Goal: Information Seeking & Learning: Learn about a topic

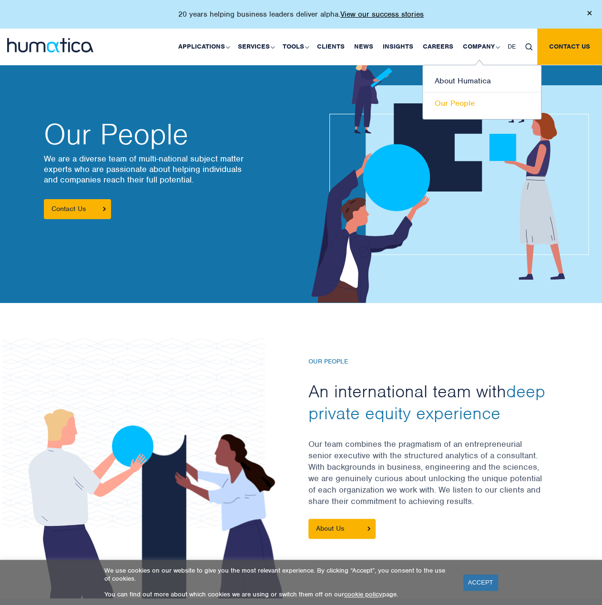
click at [455, 104] on link "Our People" at bounding box center [482, 103] width 118 height 22
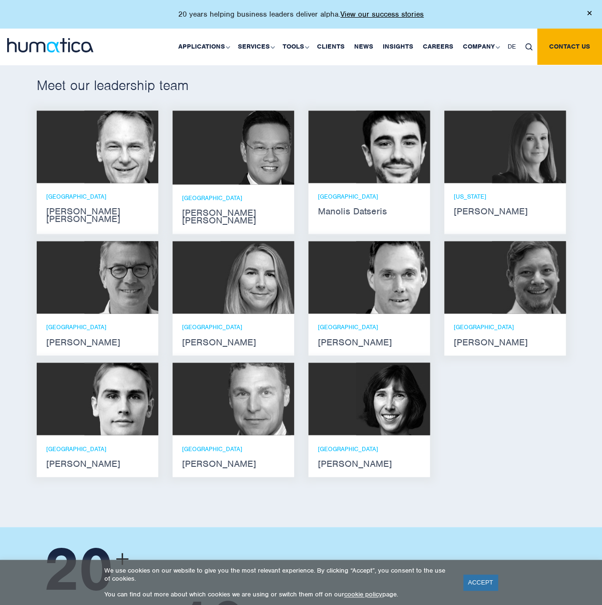
scroll to position [524, 0]
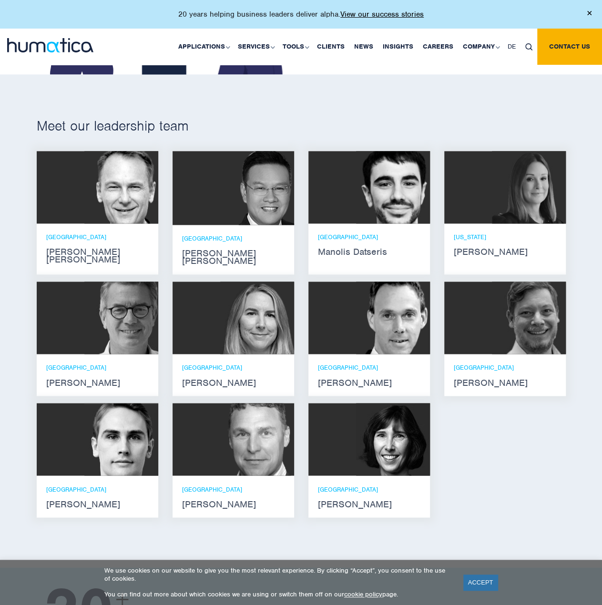
click at [56, 239] on div "ZURICH [PERSON_NAME] [PERSON_NAME]" at bounding box center [97, 248] width 103 height 31
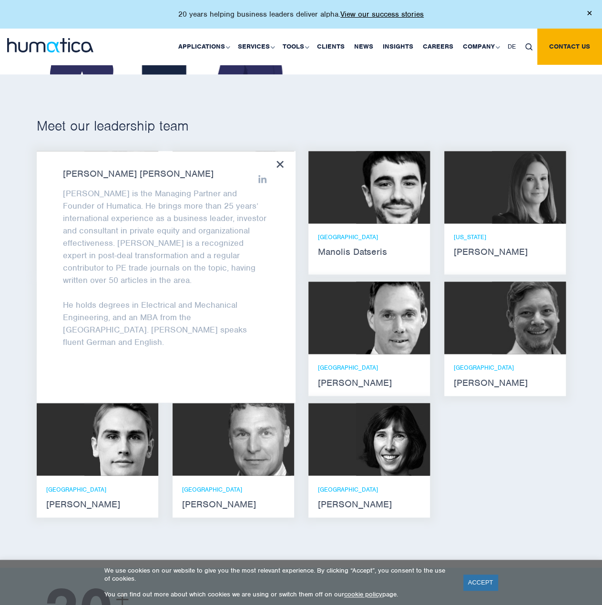
click at [286, 160] on div "[PERSON_NAME] [PERSON_NAME] [PERSON_NAME] is the Managing Partner and Founder o…" at bounding box center [166, 277] width 259 height 252
click at [279, 156] on div "[PERSON_NAME] [PERSON_NAME] [PERSON_NAME] is the Managing Partner and Founder o…" at bounding box center [166, 277] width 259 height 252
click at [536, 503] on div "[PERSON_NAME] [PERSON_NAME] He holds degrees in Electrical and Mechanical Engin…" at bounding box center [302, 338] width 544 height 374
click at [277, 162] on icon at bounding box center [280, 164] width 7 height 7
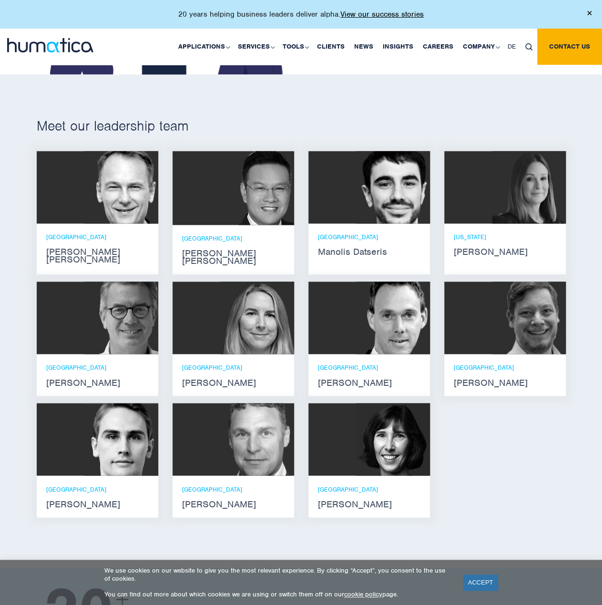
click at [237, 200] on img at bounding box center [253, 188] width 81 height 74
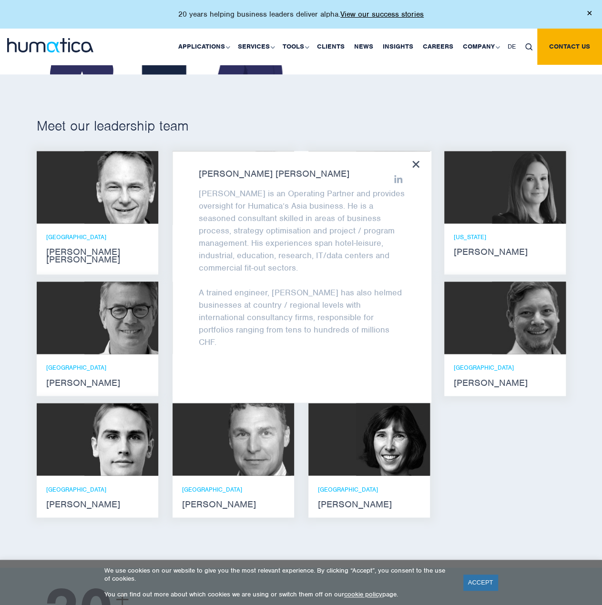
click at [420, 160] on div "Jen Jee Chan Jen Jee is an Operating Partner and provides oversight for Humatic…" at bounding box center [302, 277] width 259 height 252
click at [513, 514] on div "Meet our leadership team Andros Payne He holds degrees in Electrical and Mechan…" at bounding box center [301, 320] width 602 height 493
click at [415, 161] on icon at bounding box center [415, 164] width 7 height 7
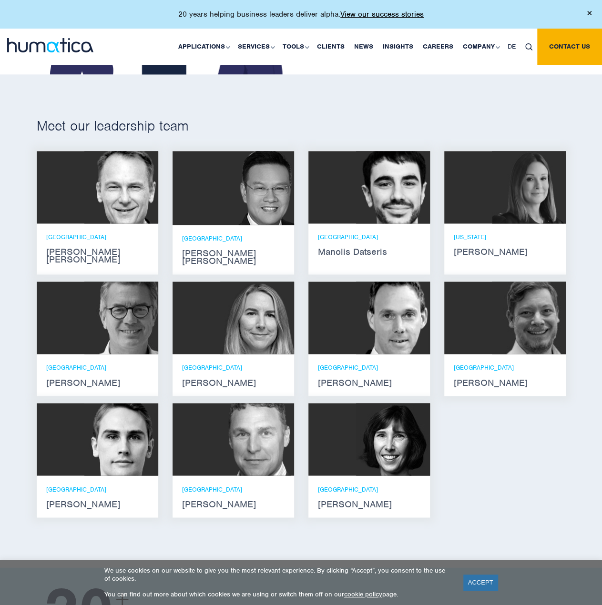
click at [401, 194] on img at bounding box center [393, 187] width 74 height 72
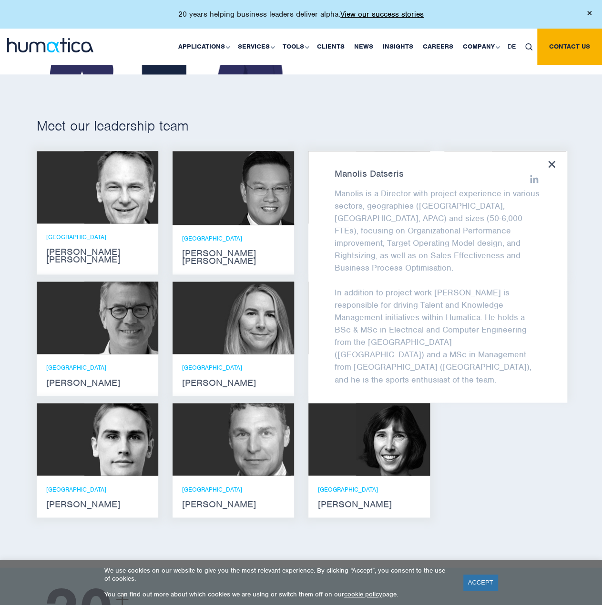
click at [556, 161] on div "Manolis Datseris Manolis is a Director with project experience in various secto…" at bounding box center [437, 277] width 259 height 252
click at [551, 162] on icon at bounding box center [551, 164] width 7 height 7
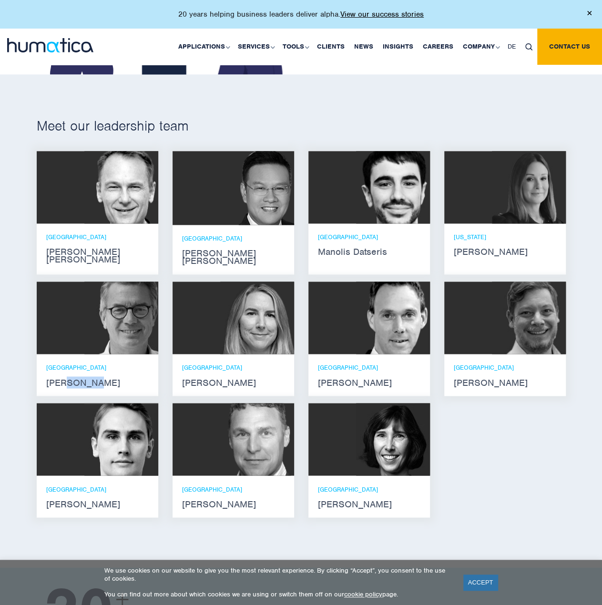
drag, startPoint x: 97, startPoint y: 370, endPoint x: 64, endPoint y: 372, distance: 33.5
click at [64, 379] on strong "Jan Löning" at bounding box center [97, 383] width 103 height 8
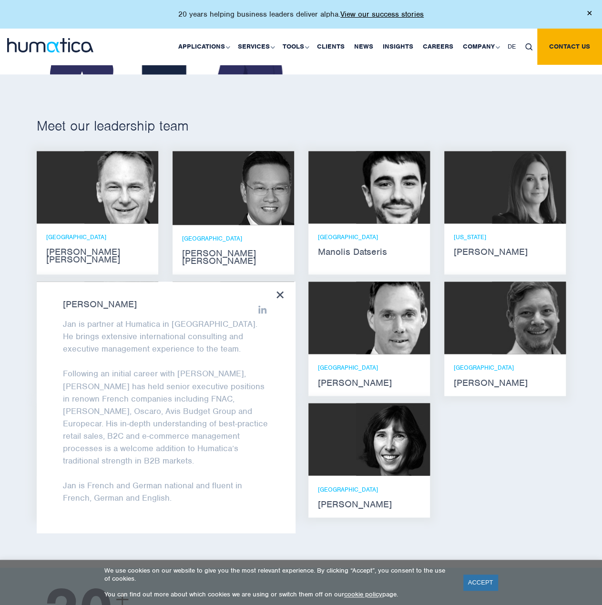
copy strong "Löning"
drag, startPoint x: 112, startPoint y: 296, endPoint x: 80, endPoint y: 297, distance: 31.9
click at [80, 301] on strong "Jan Löning" at bounding box center [166, 305] width 206 height 8
copy strong "Löning"
click at [504, 457] on div "Andros Payne He holds degrees in Electrical and Mechanical Engineering, and an …" at bounding box center [302, 338] width 544 height 374
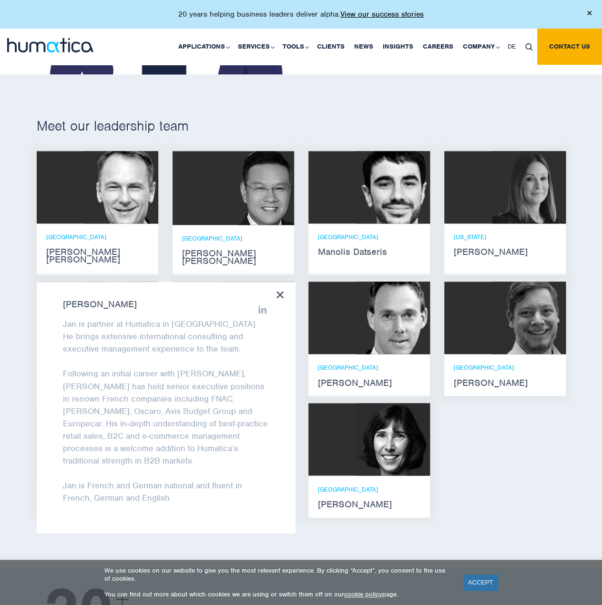
click at [274, 282] on div "Jan Löning Jan is partner at Humatica in Paris. He brings extensive internation…" at bounding box center [166, 408] width 259 height 252
click at [280, 291] on icon at bounding box center [280, 294] width 7 height 7
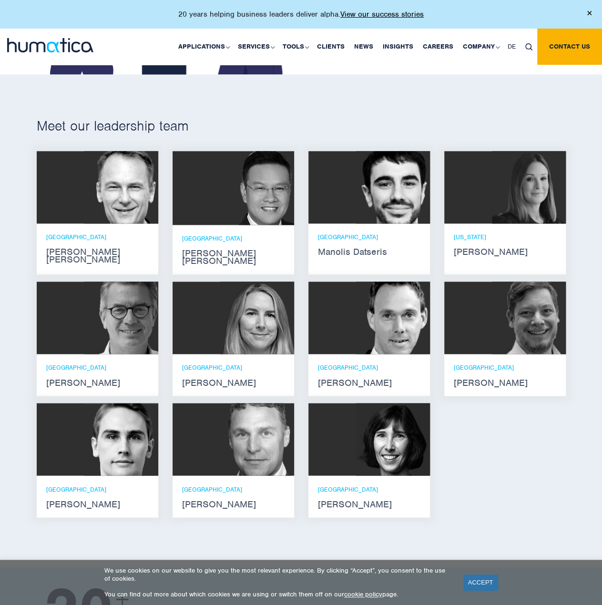
click at [473, 314] on div at bounding box center [505, 318] width 122 height 72
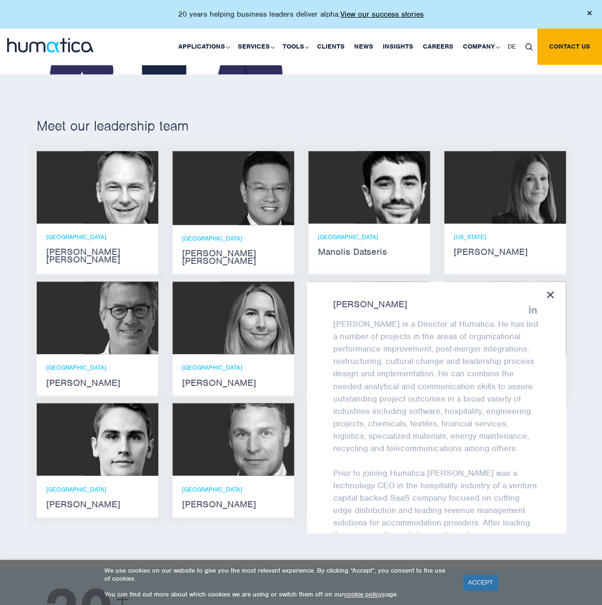
click at [551, 291] on icon at bounding box center [550, 294] width 7 height 7
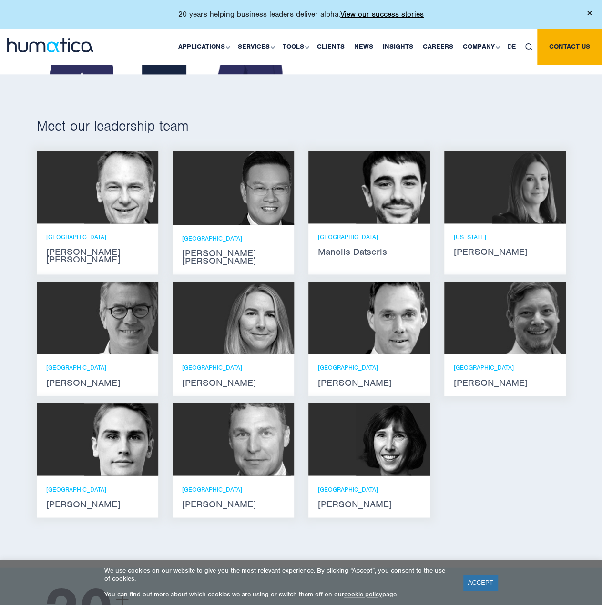
click at [127, 441] on img at bounding box center [121, 439] width 74 height 72
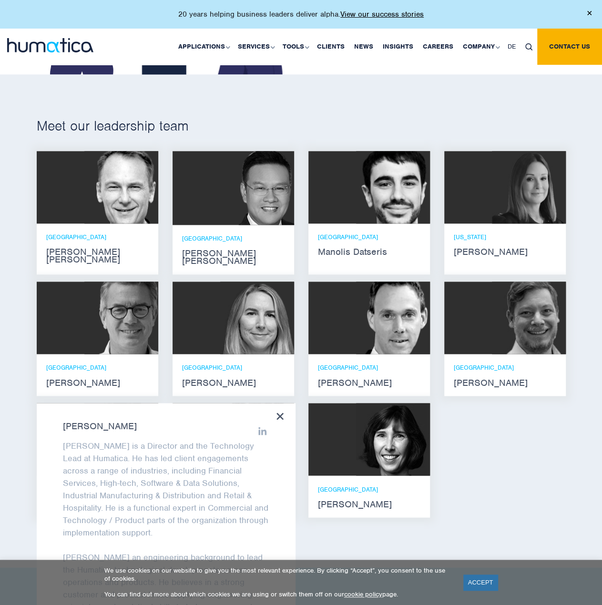
click at [279, 413] on icon at bounding box center [280, 416] width 7 height 7
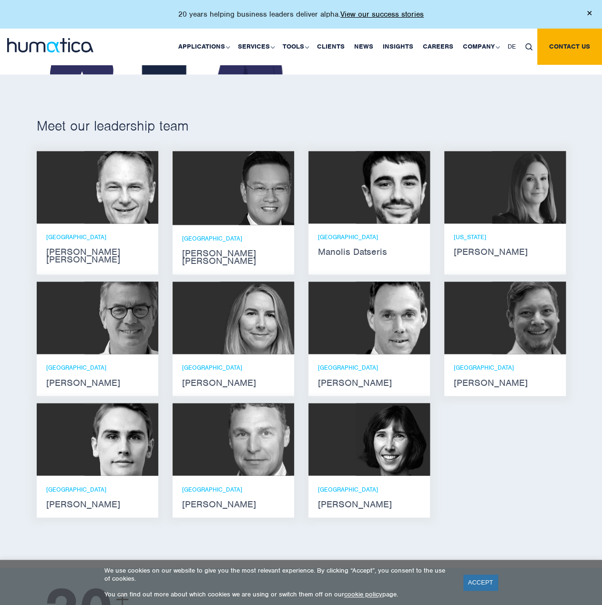
click at [542, 211] on img at bounding box center [529, 187] width 74 height 72
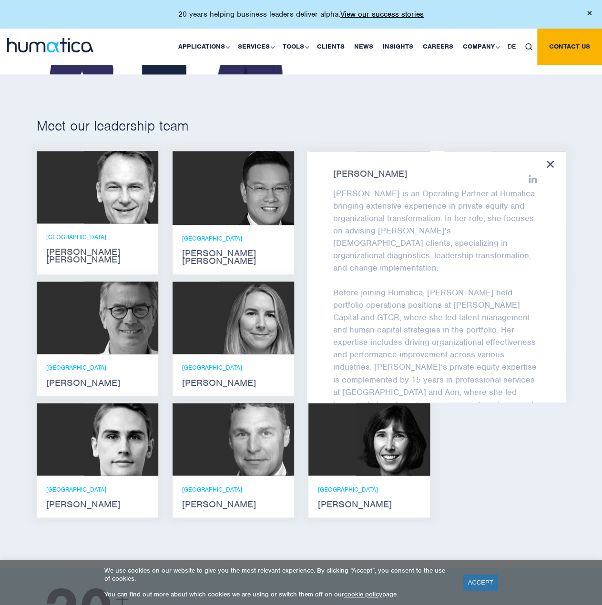
click at [547, 163] on icon at bounding box center [550, 164] width 7 height 7
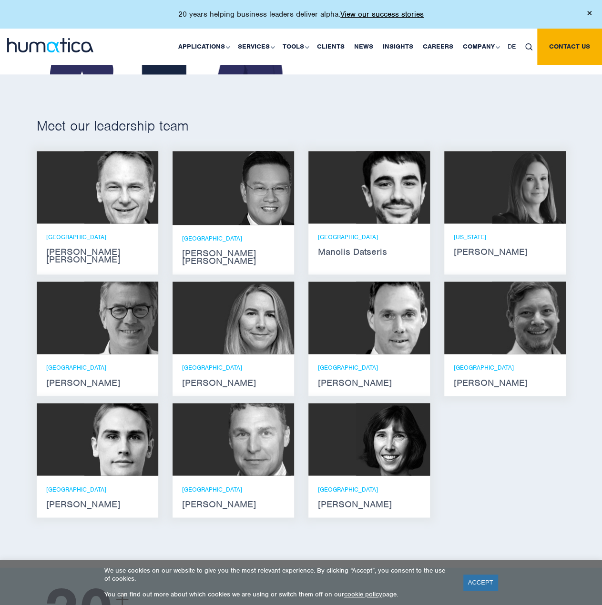
click at [470, 308] on div at bounding box center [505, 318] width 122 height 72
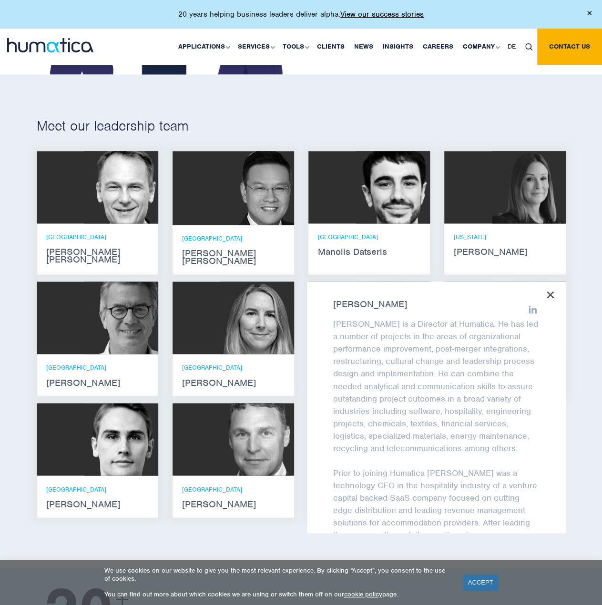
click at [549, 291] on icon at bounding box center [550, 294] width 7 height 7
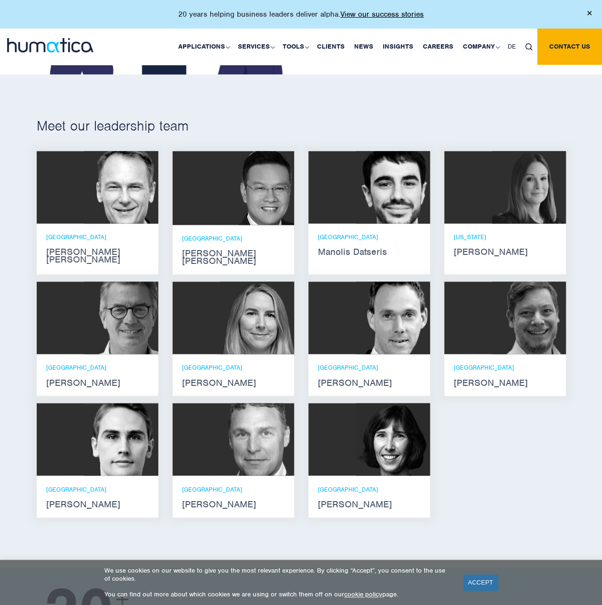
click at [106, 458] on img at bounding box center [121, 439] width 74 height 72
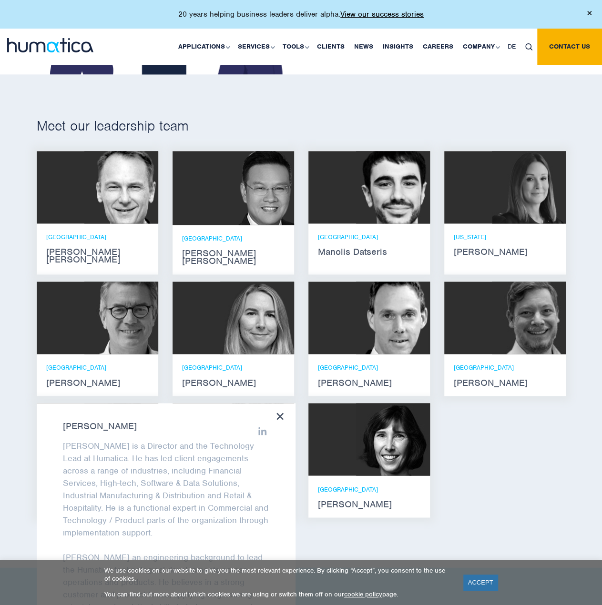
click at [283, 413] on icon at bounding box center [280, 416] width 7 height 7
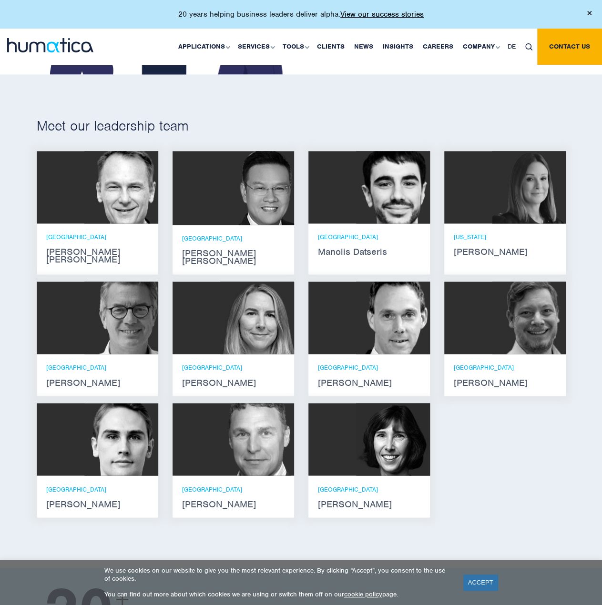
click at [343, 354] on div "MUNICH Andreas Knobloch" at bounding box center [369, 375] width 122 height 42
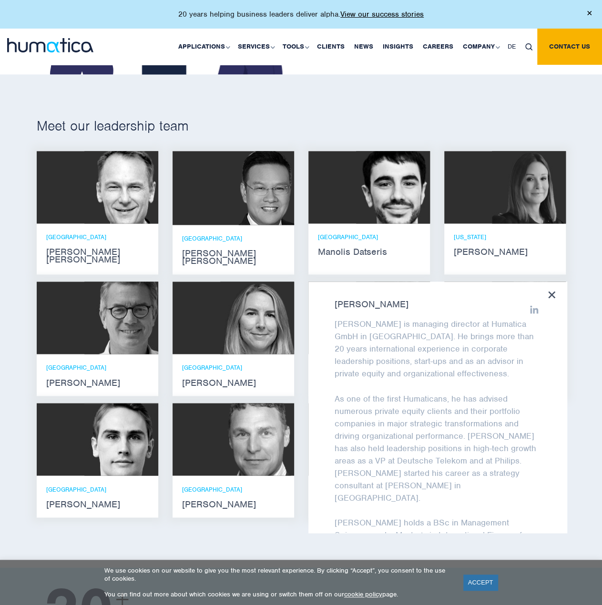
click at [549, 291] on div at bounding box center [551, 295] width 7 height 9
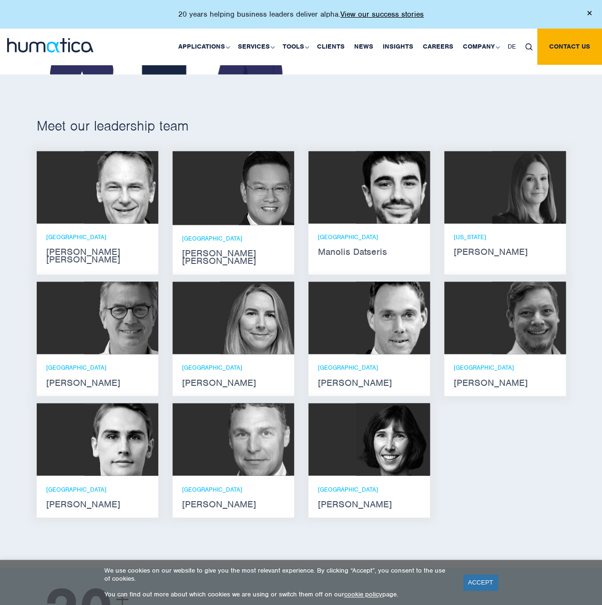
click at [356, 476] on div "LONDON Karen Wright" at bounding box center [369, 497] width 122 height 42
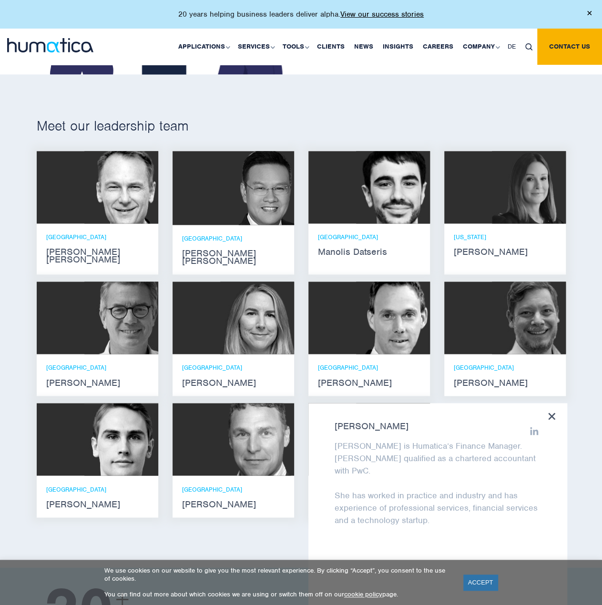
click at [252, 485] on p "[GEOGRAPHIC_DATA]" at bounding box center [233, 489] width 103 height 8
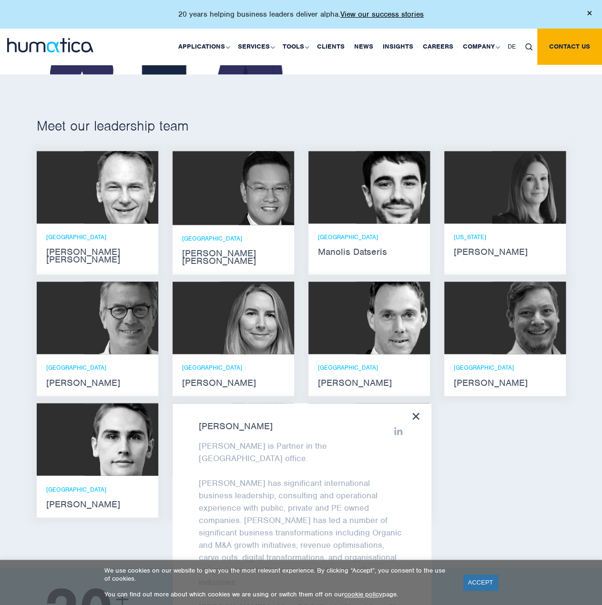
click at [412, 413] on icon at bounding box center [415, 416] width 7 height 7
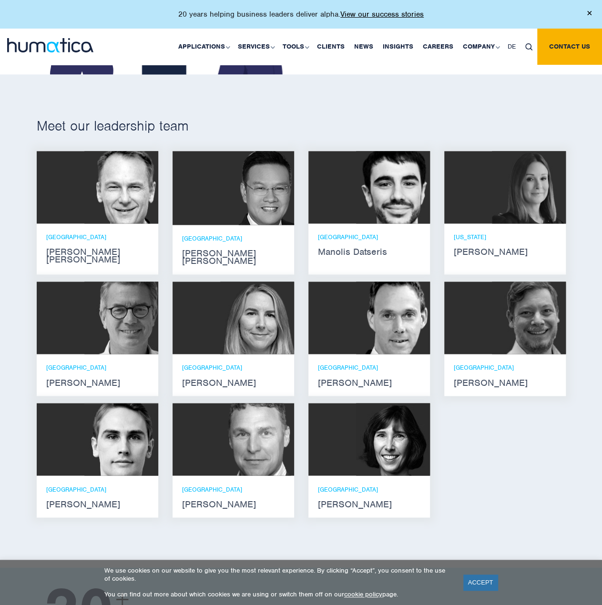
click at [207, 354] on div "LONDON Zoë Fox" at bounding box center [234, 375] width 122 height 42
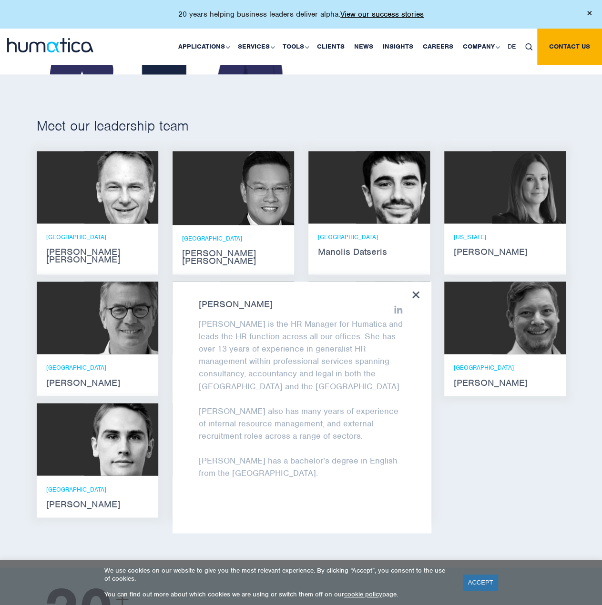
click at [417, 291] on icon at bounding box center [415, 294] width 7 height 7
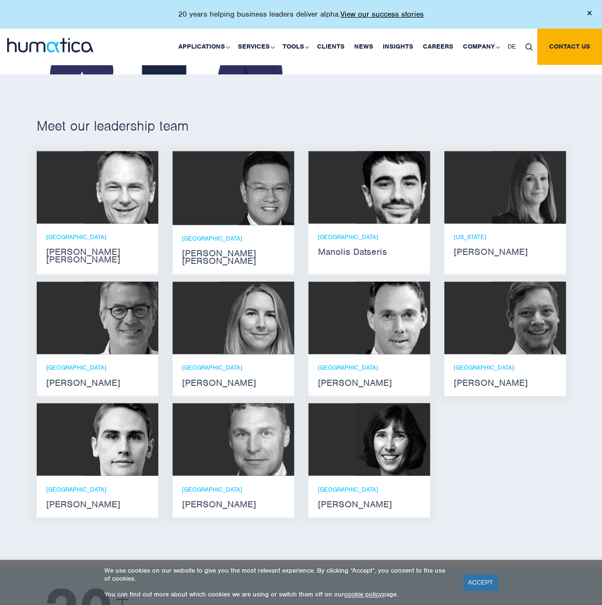
click at [395, 354] on div "MUNICH Andreas Knobloch" at bounding box center [369, 375] width 122 height 42
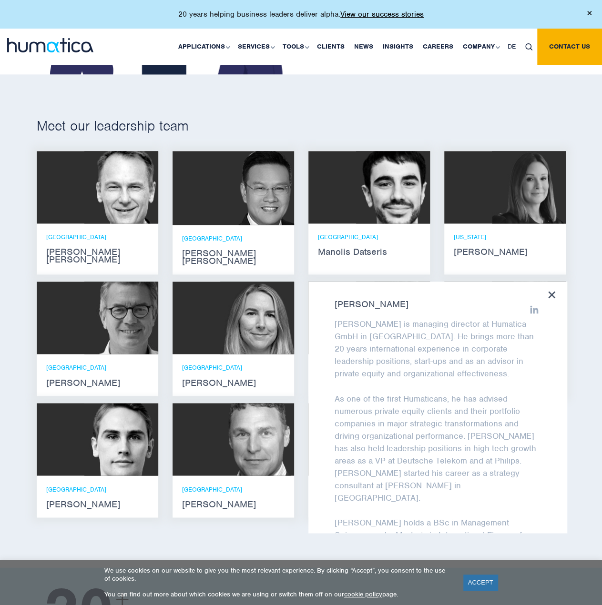
click at [550, 291] on icon at bounding box center [551, 294] width 7 height 7
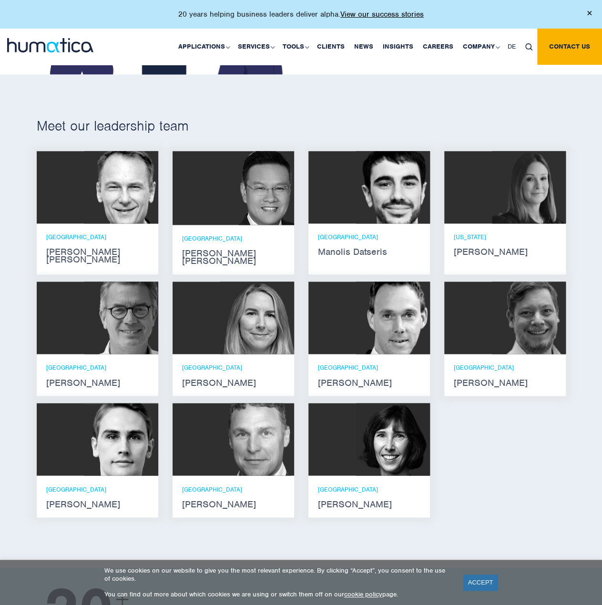
click at [375, 226] on div "London Manolis Datseris" at bounding box center [369, 245] width 122 height 42
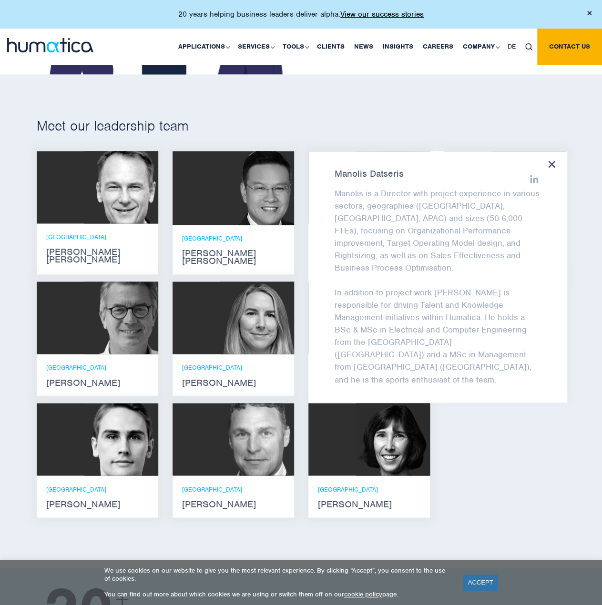
click at [550, 164] on icon at bounding box center [551, 164] width 7 height 7
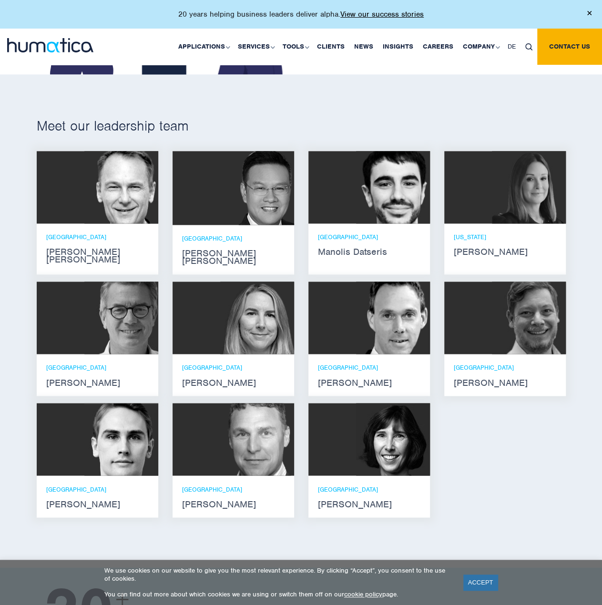
click at [226, 328] on img at bounding box center [257, 318] width 74 height 72
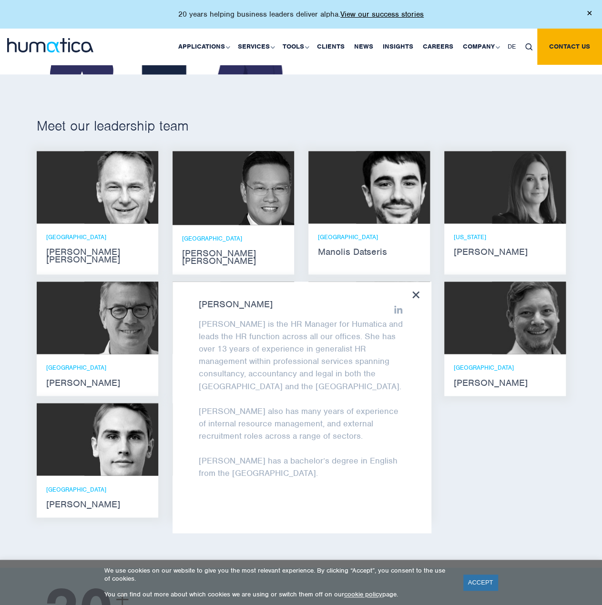
click at [421, 285] on div "Zoë Fox Zoë is the HR Manager for Humatica and leads the HR function across all…" at bounding box center [302, 408] width 259 height 252
click at [414, 291] on icon at bounding box center [415, 294] width 7 height 7
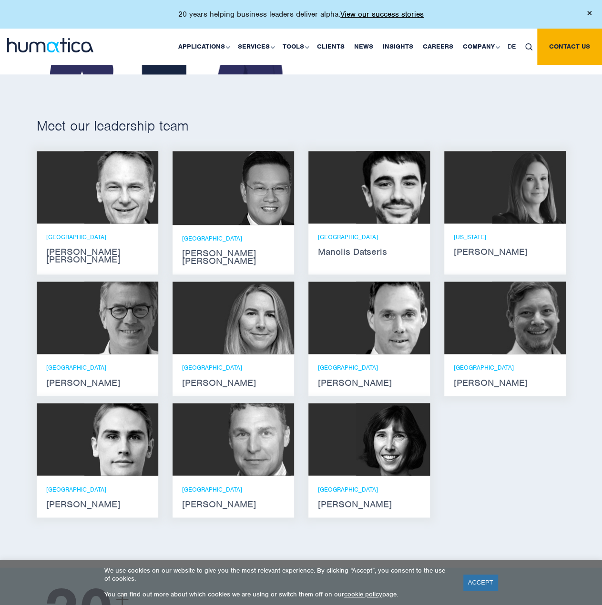
click at [201, 457] on div at bounding box center [234, 439] width 122 height 72
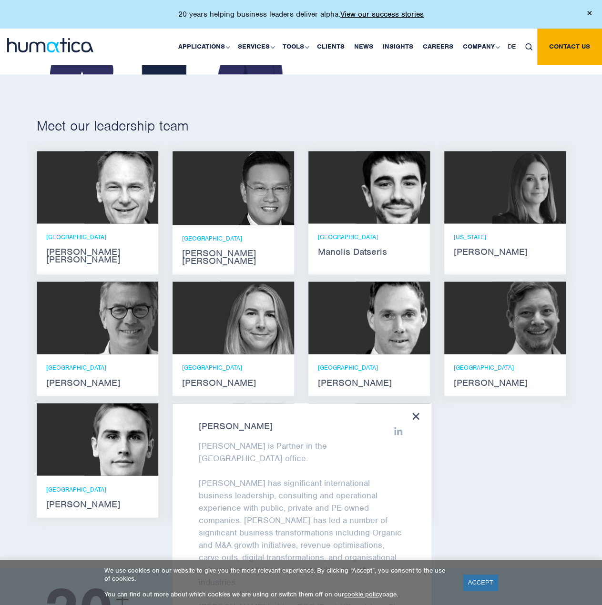
click at [419, 413] on icon at bounding box center [415, 416] width 7 height 7
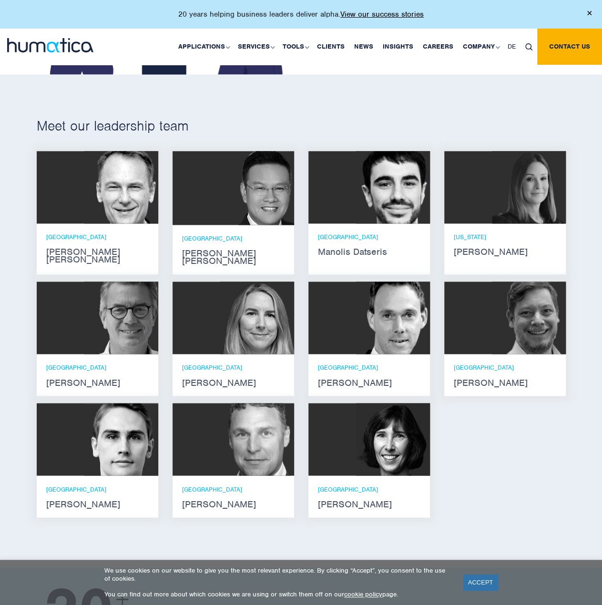
click at [487, 449] on div "Andros Payne He holds degrees in Electrical and Mechanical Engineering, and an …" at bounding box center [302, 338] width 544 height 374
click at [369, 436] on img at bounding box center [393, 439] width 74 height 72
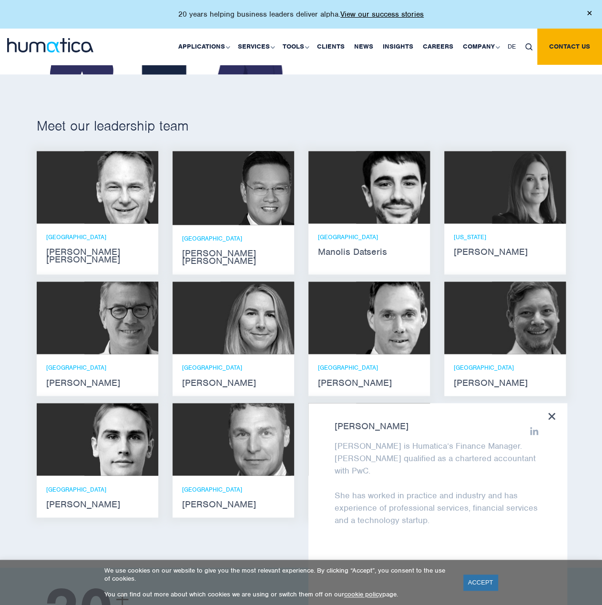
click at [89, 212] on img at bounding box center [121, 187] width 74 height 72
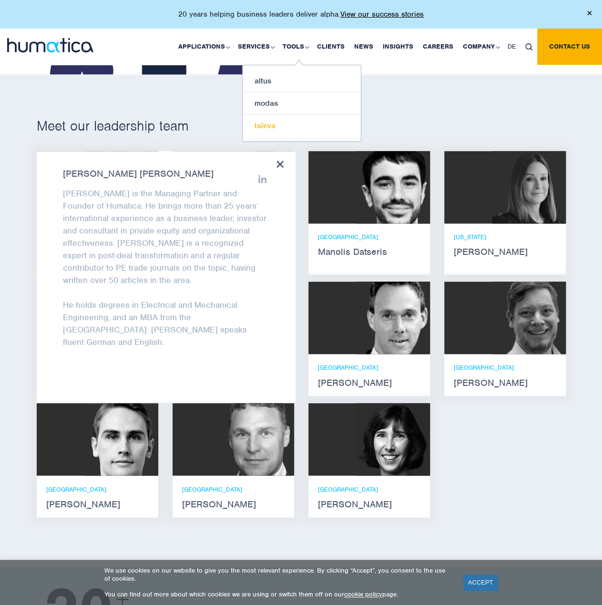
click at [270, 128] on link "taleva" at bounding box center [302, 126] width 118 height 22
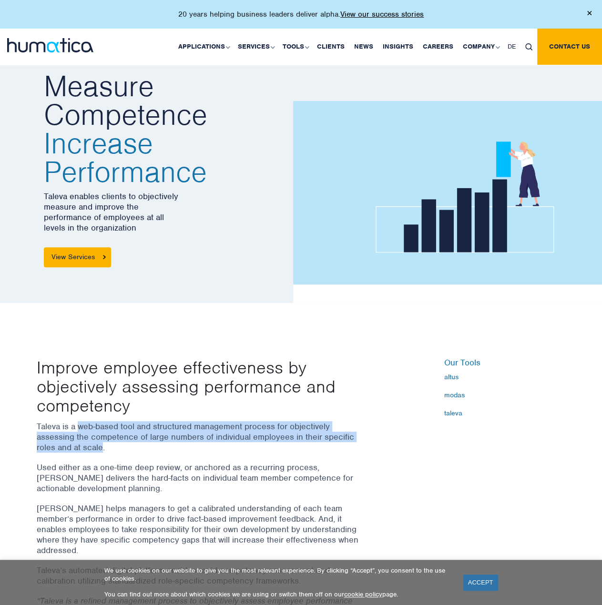
drag, startPoint x: 102, startPoint y: 446, endPoint x: 77, endPoint y: 430, distance: 29.6
click at [77, 430] on p "Taleva is a web-based tool and structured management process for objectively as…" at bounding box center [199, 436] width 324 height 31
copy p "web-based tool and structured management process for objectively assessing the …"
